Goal: Find contact information: Find contact information

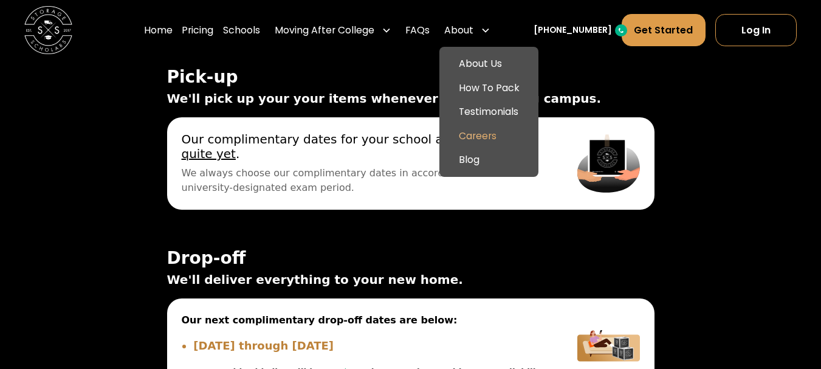
click at [508, 132] on link "Careers" at bounding box center [488, 136] width 89 height 24
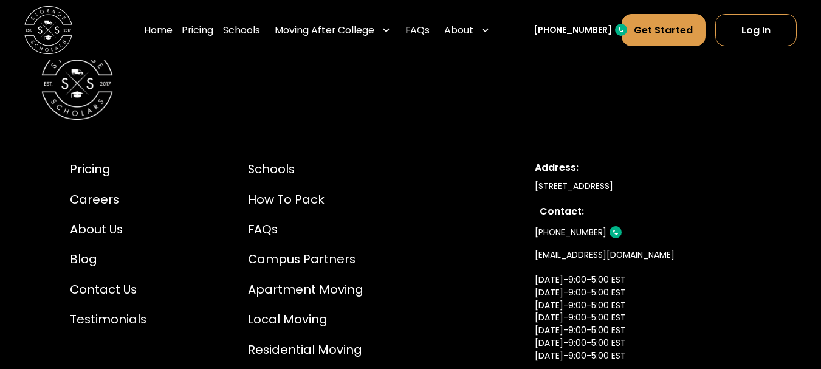
scroll to position [2638, 0]
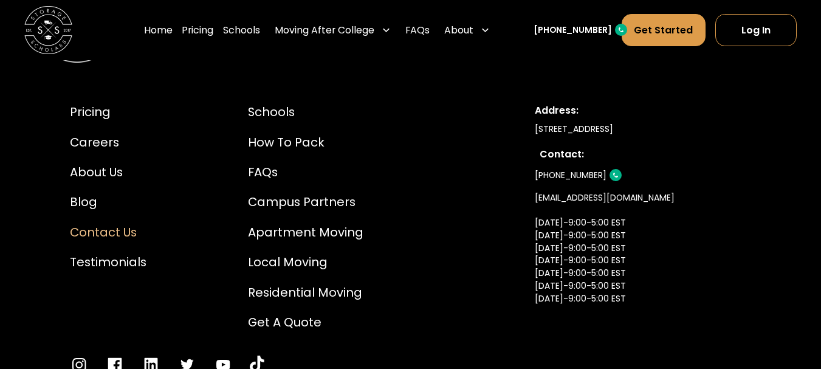
click at [106, 234] on div "Contact Us" at bounding box center [108, 233] width 77 height 18
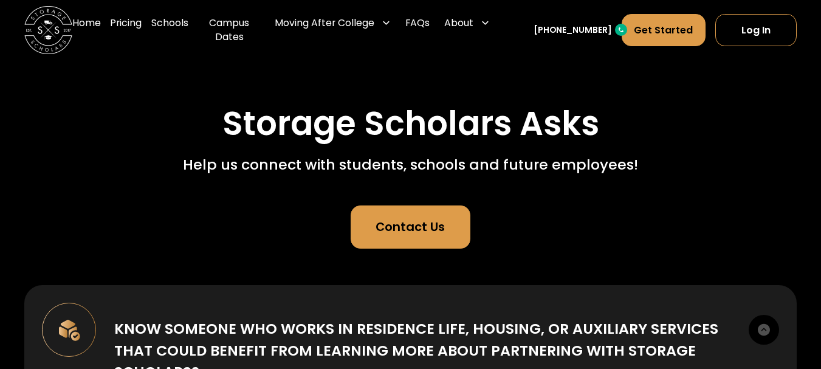
scroll to position [61, 0]
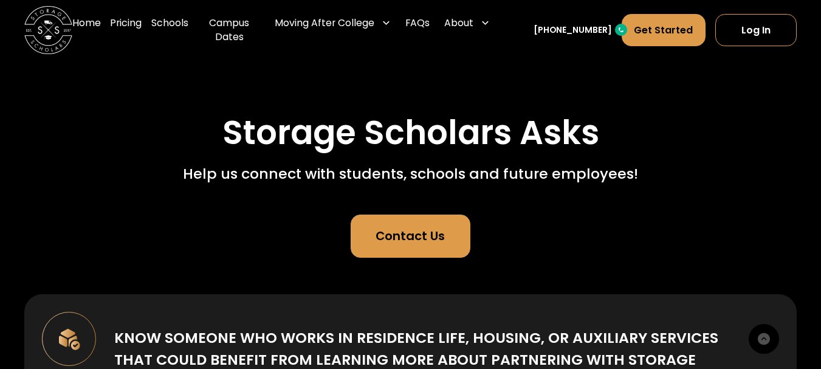
click at [416, 234] on div "Contact Us" at bounding box center [410, 236] width 69 height 18
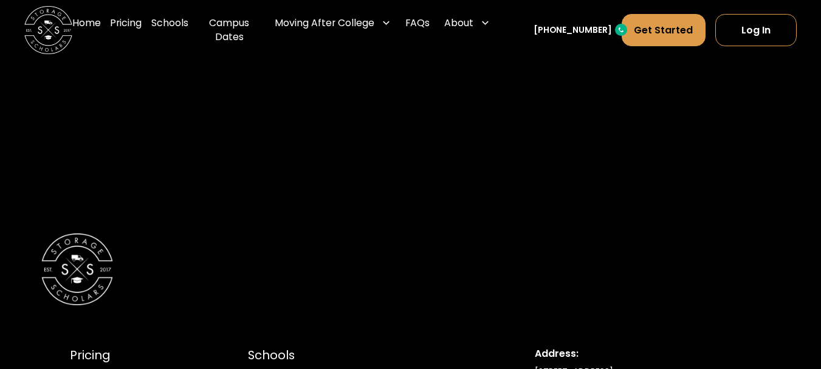
scroll to position [1277, 0]
